Goal: Information Seeking & Learning: Learn about a topic

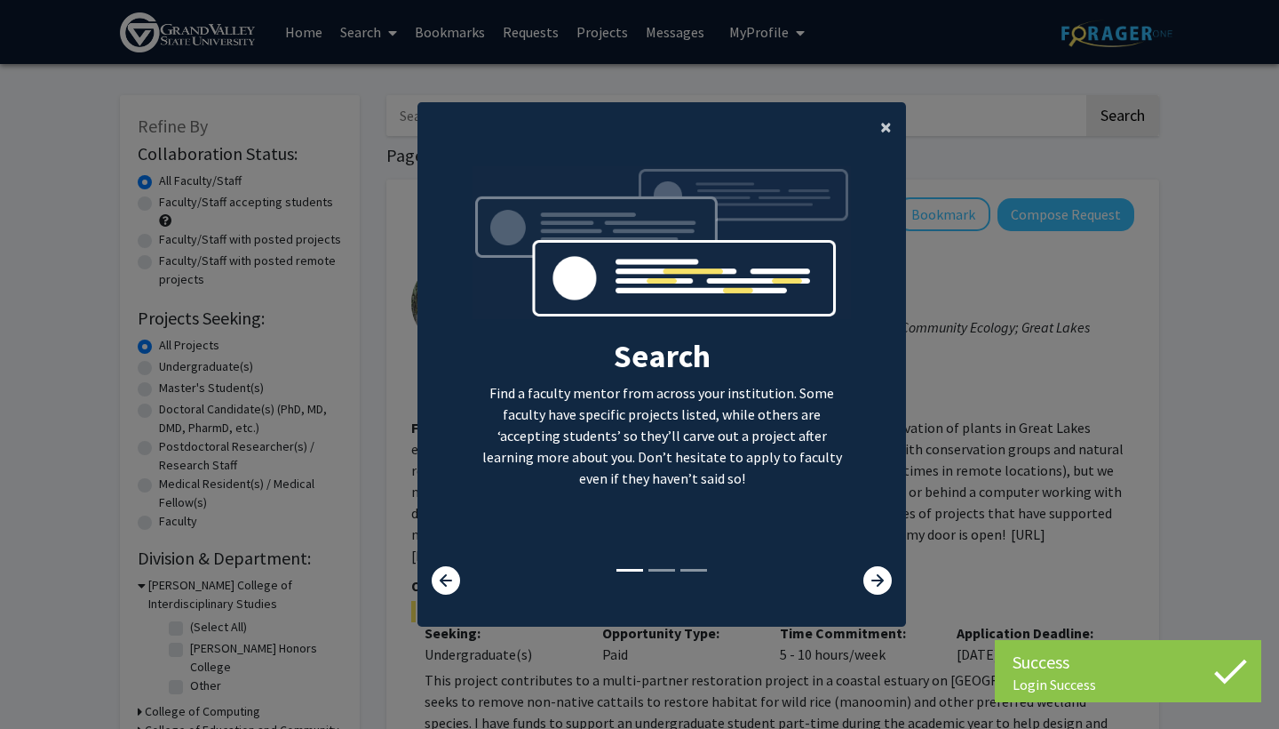
click at [881, 113] on span "×" at bounding box center [887, 127] width 12 height 28
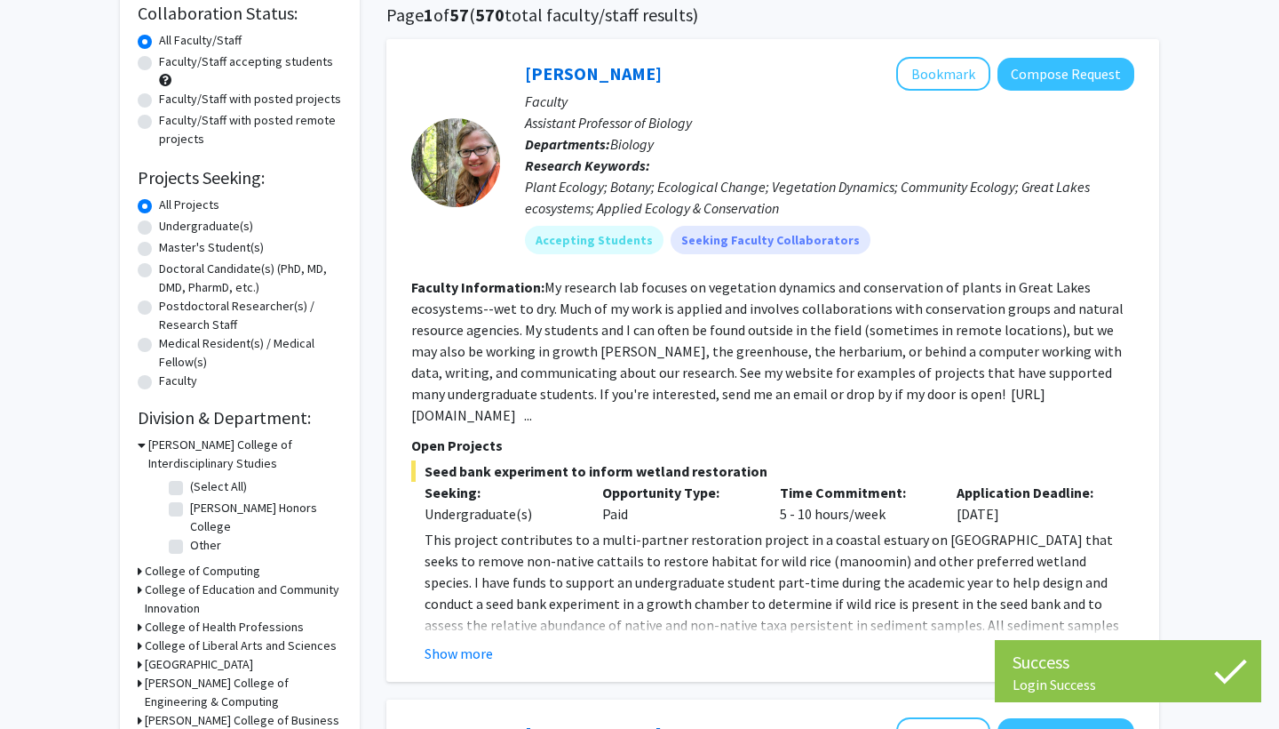
scroll to position [141, 0]
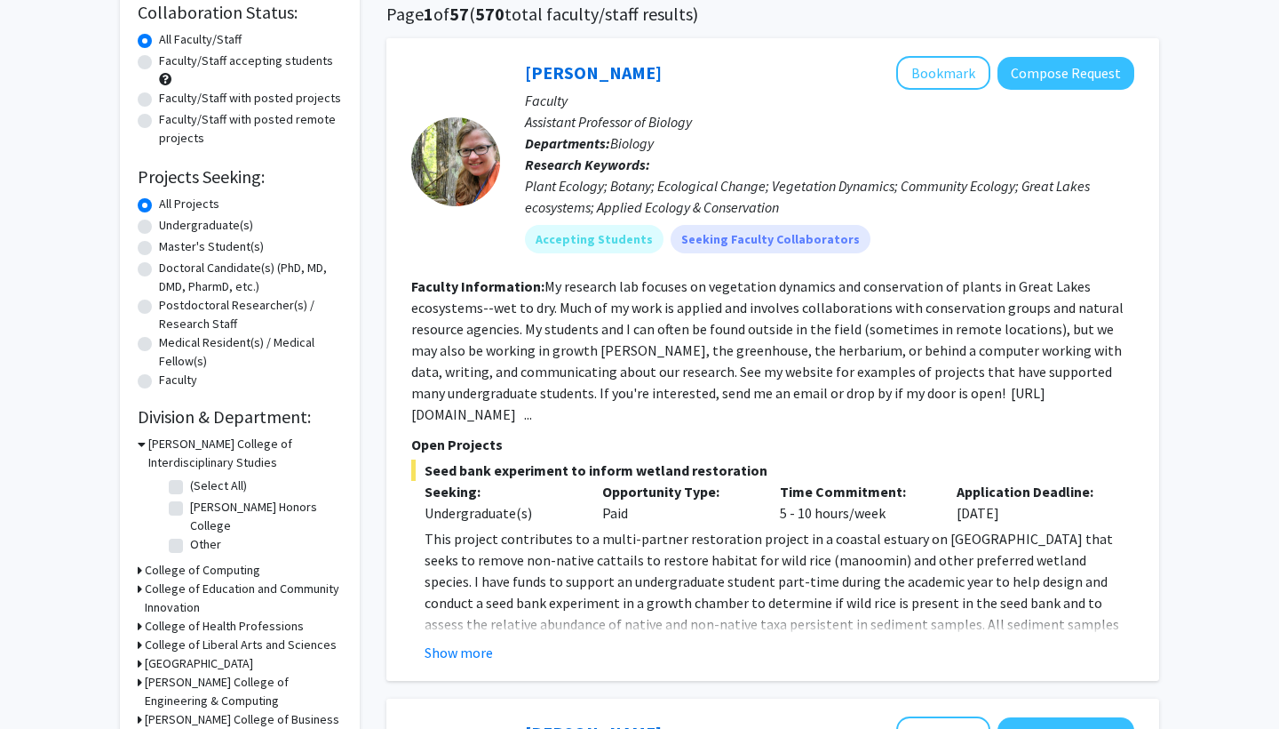
click at [153, 253] on div "Master's Student(s)" at bounding box center [240, 247] width 204 height 21
click at [159, 253] on label "Master's Student(s)" at bounding box center [211, 246] width 105 height 19
click at [159, 249] on input "Master's Student(s)" at bounding box center [165, 243] width 12 height 12
radio input "true"
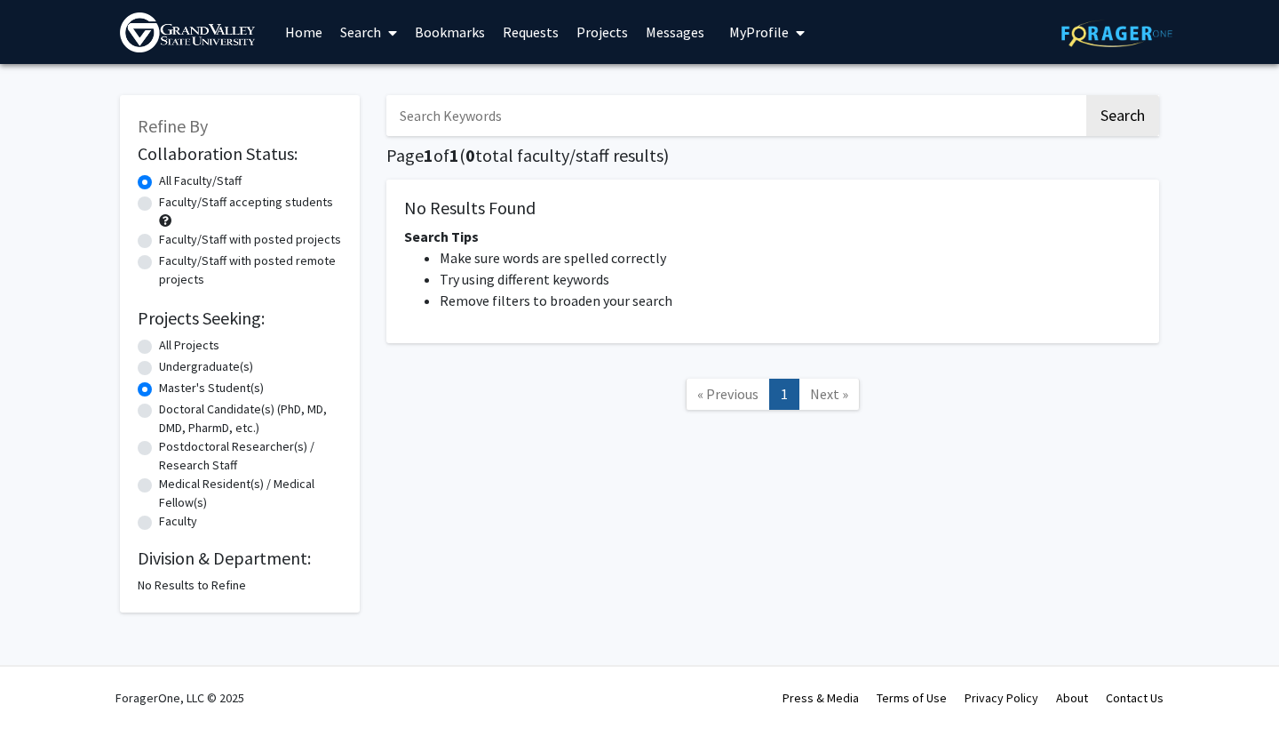
click at [159, 245] on label "Faculty/Staff with posted projects" at bounding box center [250, 239] width 182 height 19
click at [159, 242] on input "Faculty/Staff with posted projects" at bounding box center [165, 236] width 12 height 12
radio input "true"
click at [159, 180] on label "All Faculty/Staff" at bounding box center [200, 180] width 83 height 19
click at [159, 180] on input "All Faculty/Staff" at bounding box center [165, 177] width 12 height 12
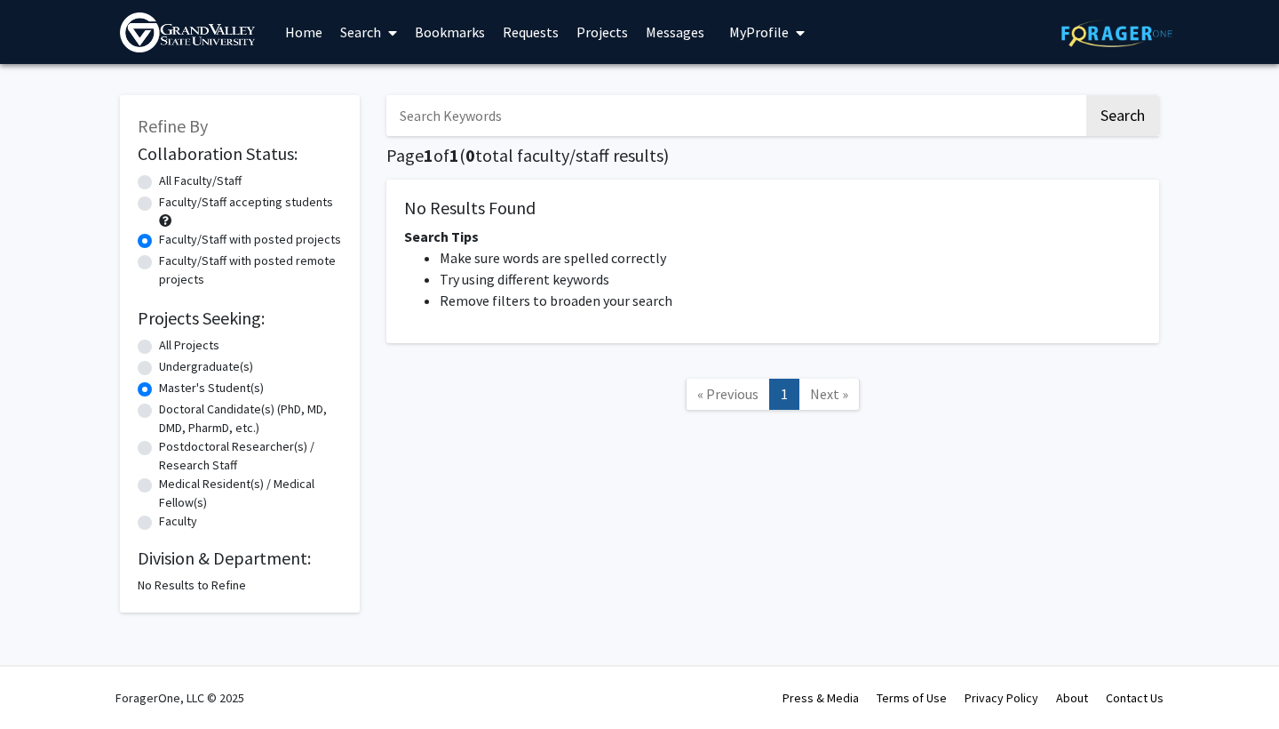
radio input "true"
click at [159, 188] on label "All Faculty/Staff" at bounding box center [200, 180] width 83 height 19
click at [159, 183] on input "All Faculty/Staff" at bounding box center [165, 177] width 12 height 12
click at [159, 188] on label "All Faculty/Staff" at bounding box center [200, 180] width 83 height 19
click at [159, 183] on input "All Faculty/Staff" at bounding box center [165, 177] width 12 height 12
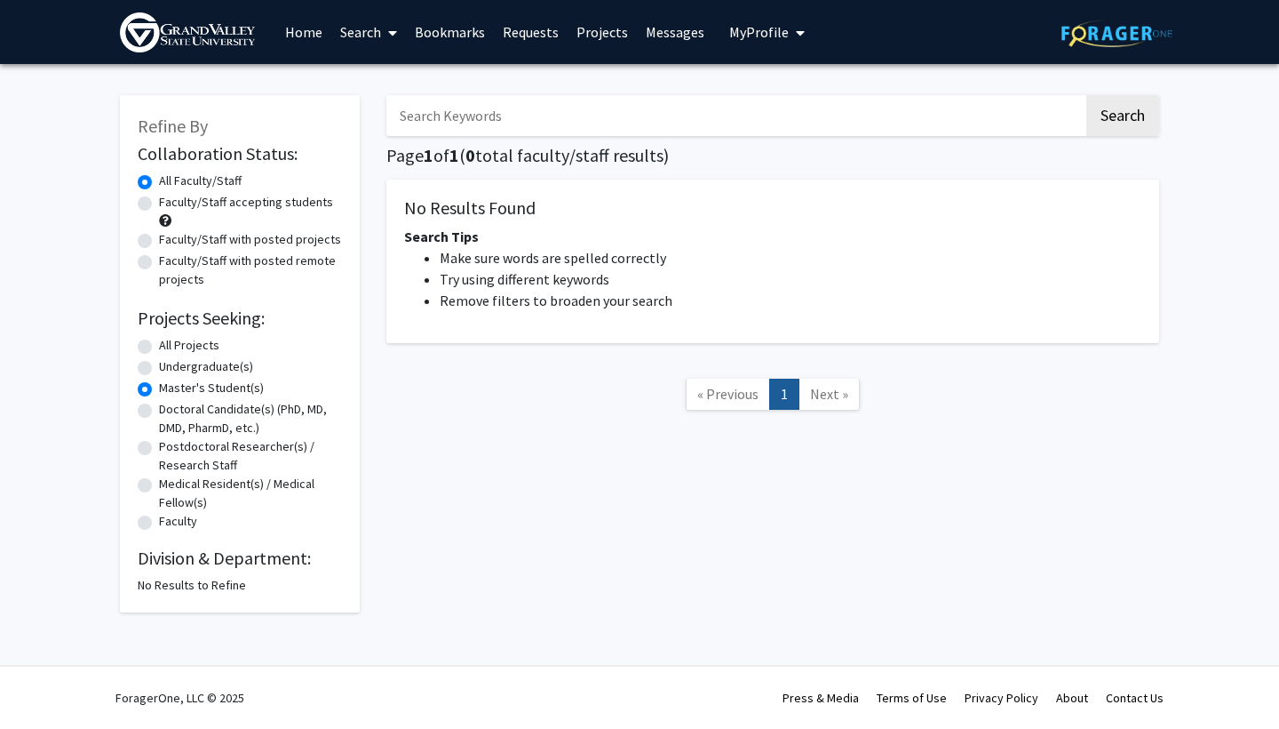
click at [159, 209] on label "Faculty/Staff accepting students" at bounding box center [246, 202] width 174 height 19
click at [159, 204] on input "Faculty/Staff accepting students" at bounding box center [165, 199] width 12 height 12
radio input "true"
click at [159, 182] on label "All Faculty/Staff" at bounding box center [200, 180] width 83 height 19
click at [159, 182] on input "All Faculty/Staff" at bounding box center [165, 177] width 12 height 12
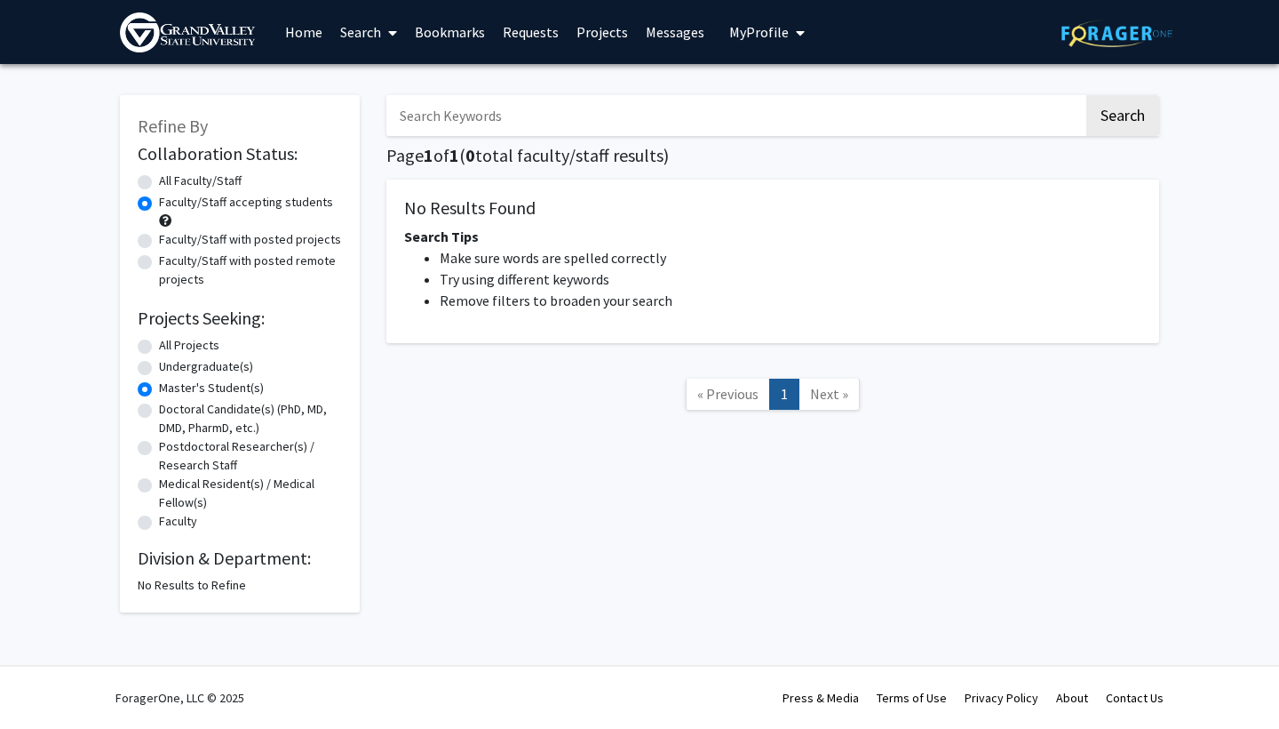
radio input "true"
click at [140, 230] on div "Faculty/Staff accepting students" at bounding box center [240, 211] width 204 height 37
click at [159, 527] on label "Faculty" at bounding box center [178, 521] width 38 height 19
click at [159, 523] on input "Faculty" at bounding box center [165, 518] width 12 height 12
radio input "true"
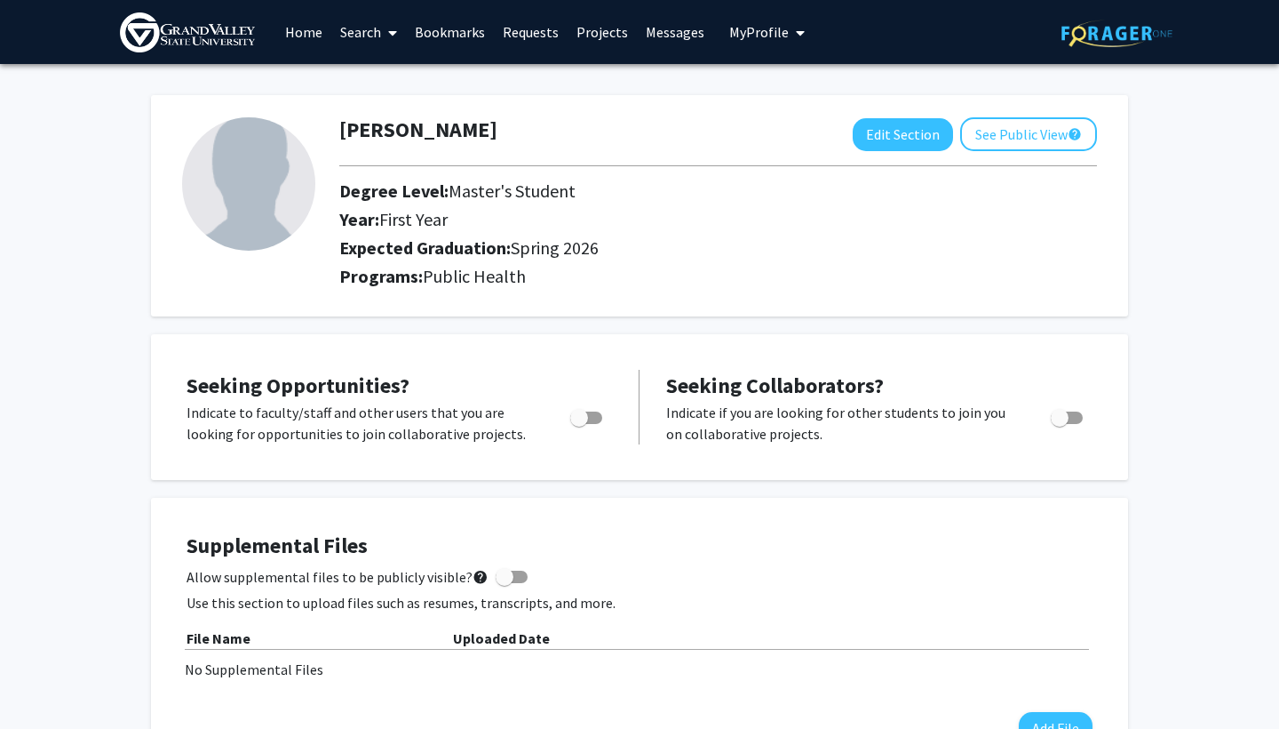
click at [304, 24] on link "Home" at bounding box center [303, 32] width 55 height 62
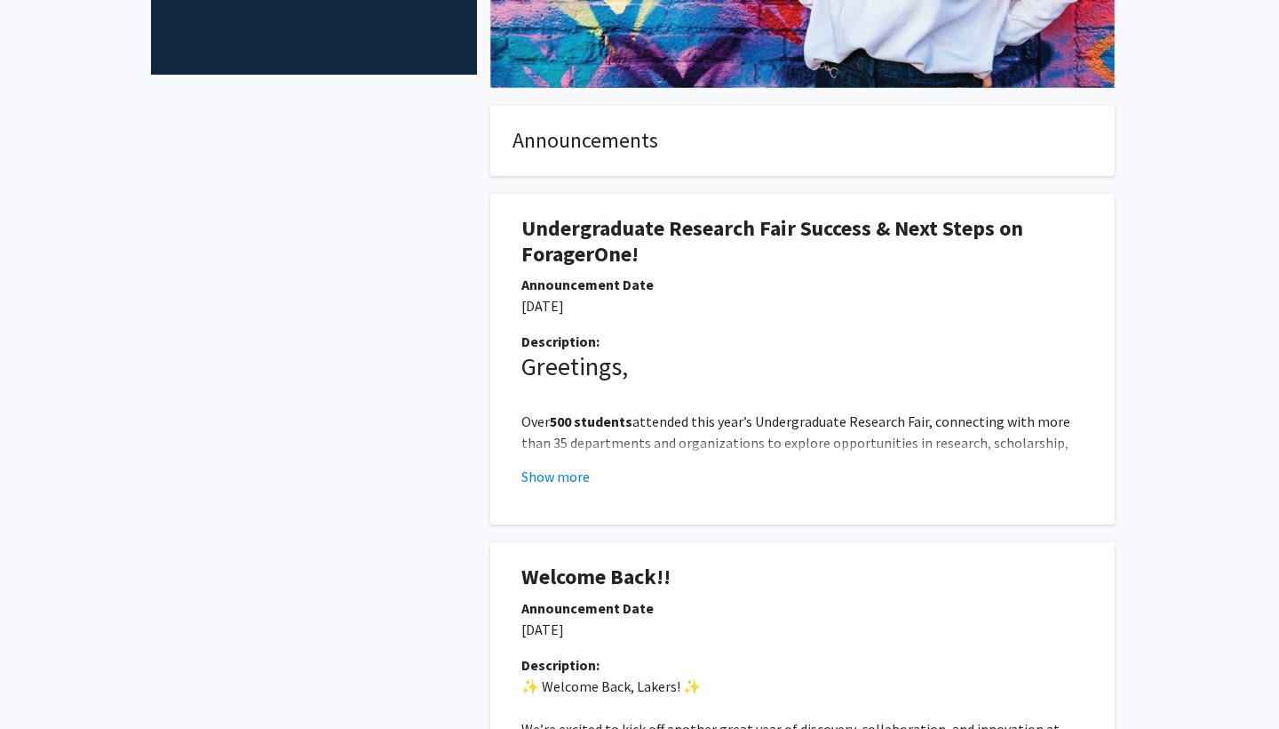
scroll to position [409, 0]
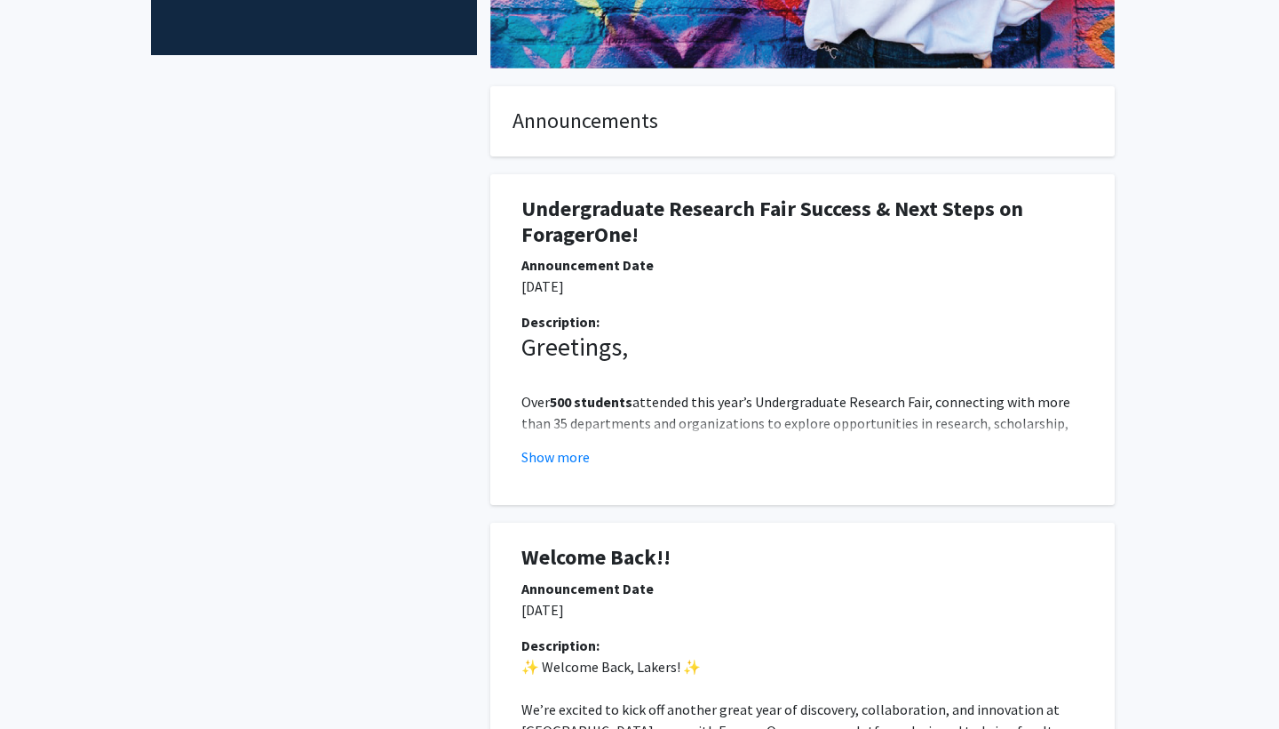
click at [541, 456] on button "Show more" at bounding box center [556, 456] width 68 height 21
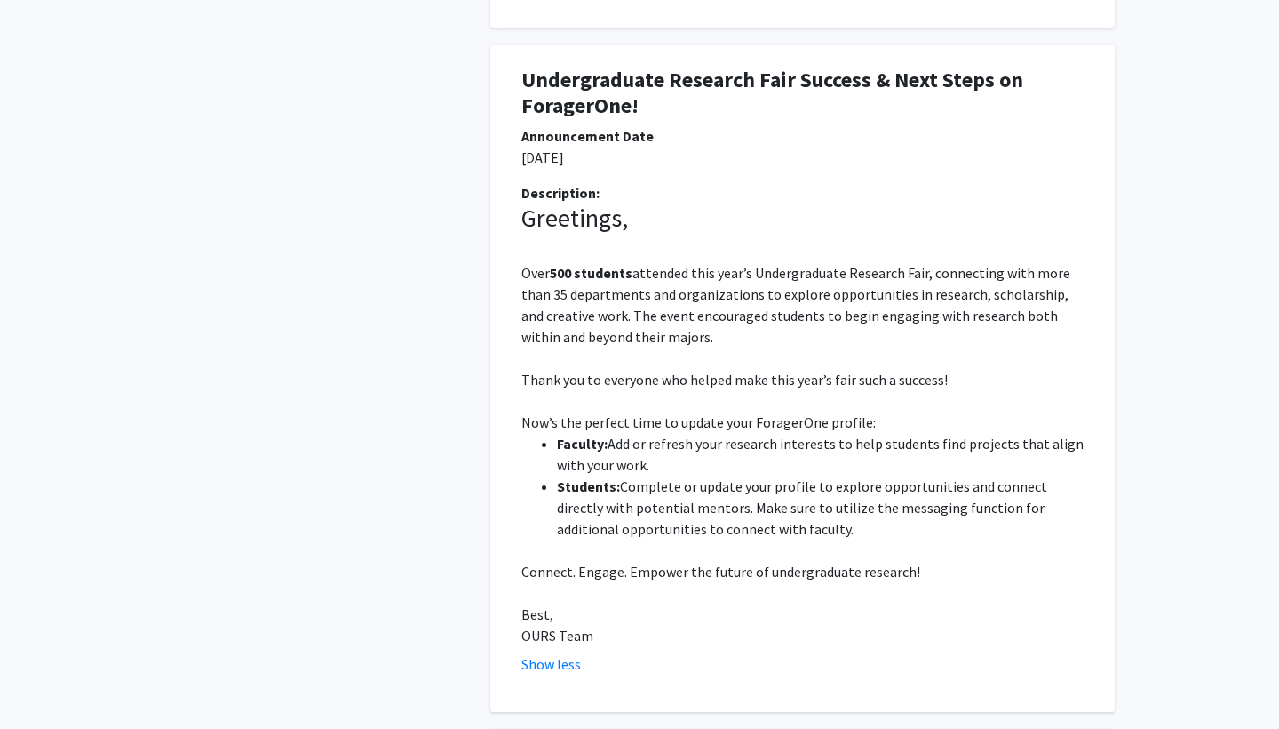
scroll to position [536, 0]
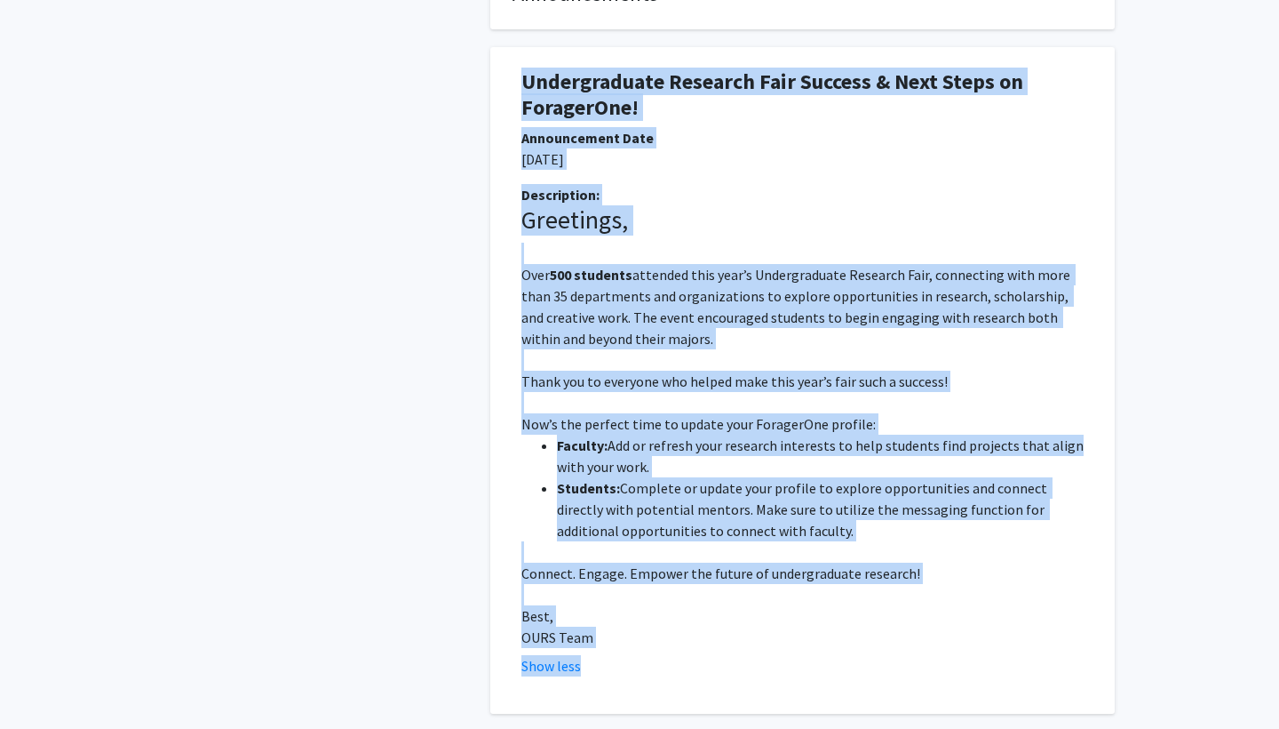
drag, startPoint x: 522, startPoint y: 89, endPoint x: 825, endPoint y: 666, distance: 651.8
click at [825, 666] on div "Undergraduate Research Fair Success & Next Steps on ForagerOne! Announcement Da…" at bounding box center [803, 380] width 598 height 666
copy div "Undergraduate Research Fair Success & Next Steps on ForagerOne! Announcement Da…"
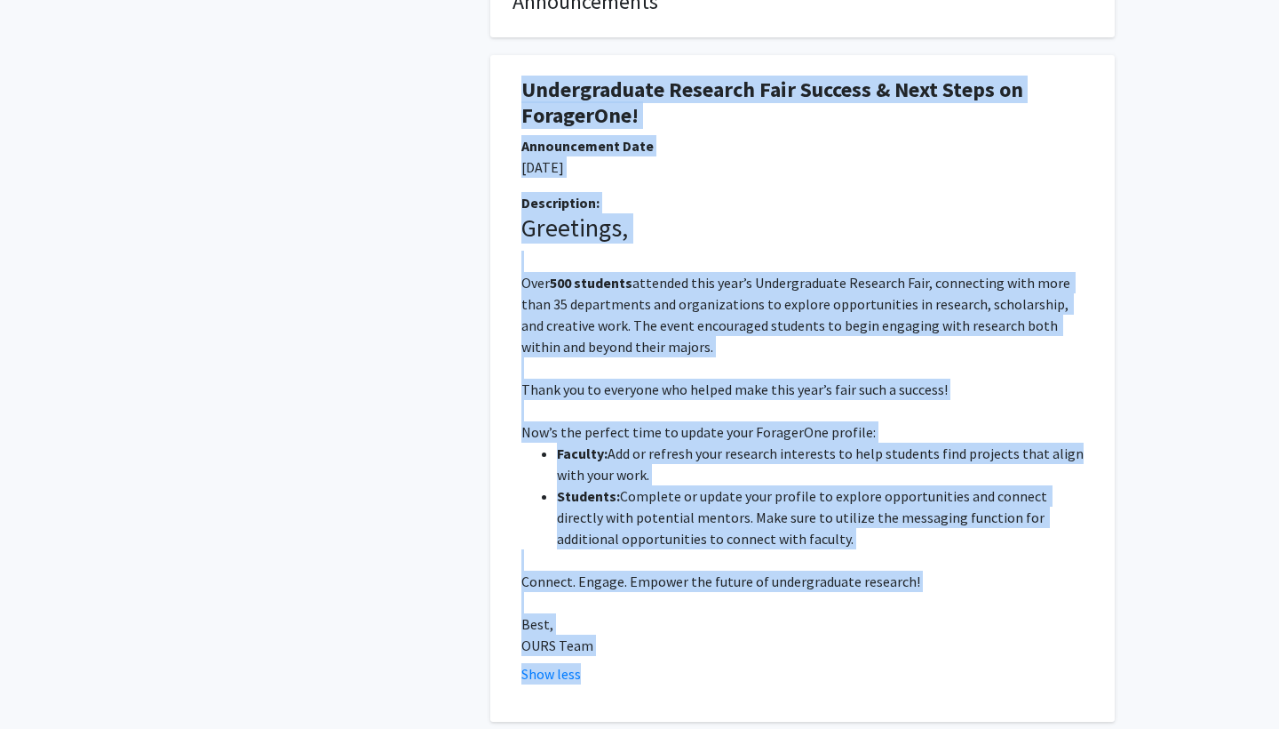
scroll to position [524, 0]
